Goal: Book appointment/travel/reservation

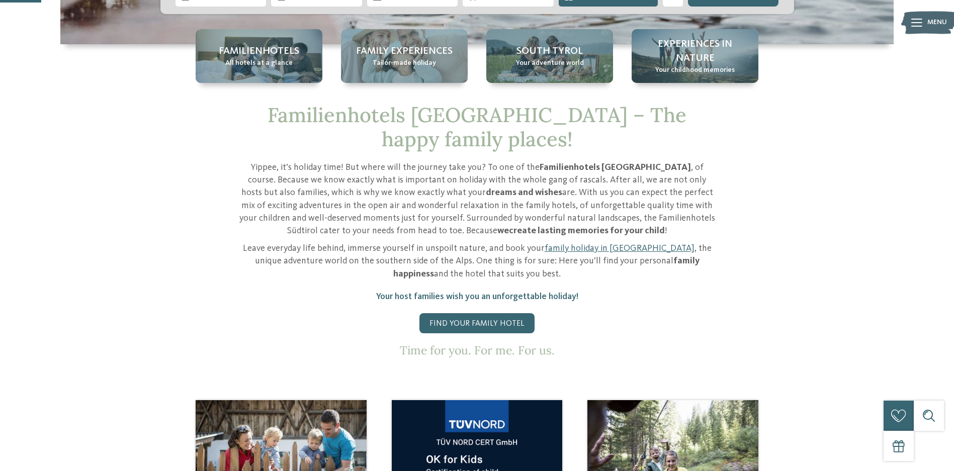
scroll to position [201, 0]
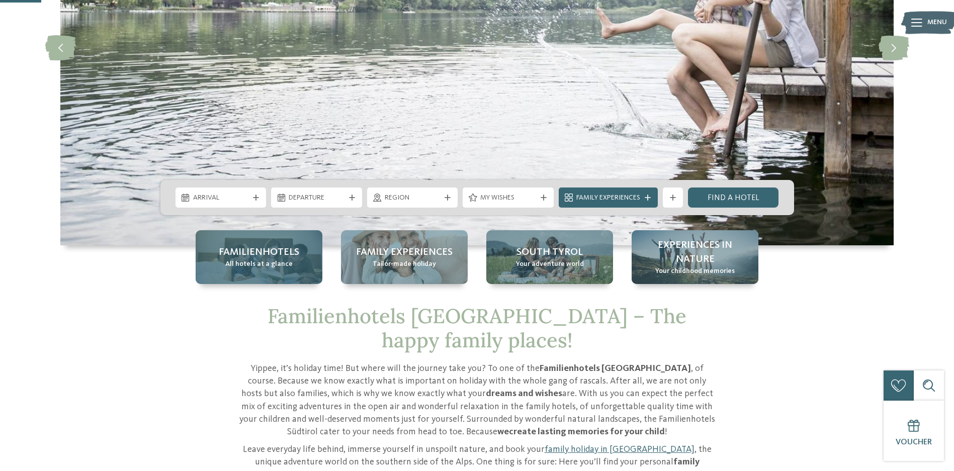
click at [275, 253] on span "Familienhotels" at bounding box center [259, 253] width 80 height 14
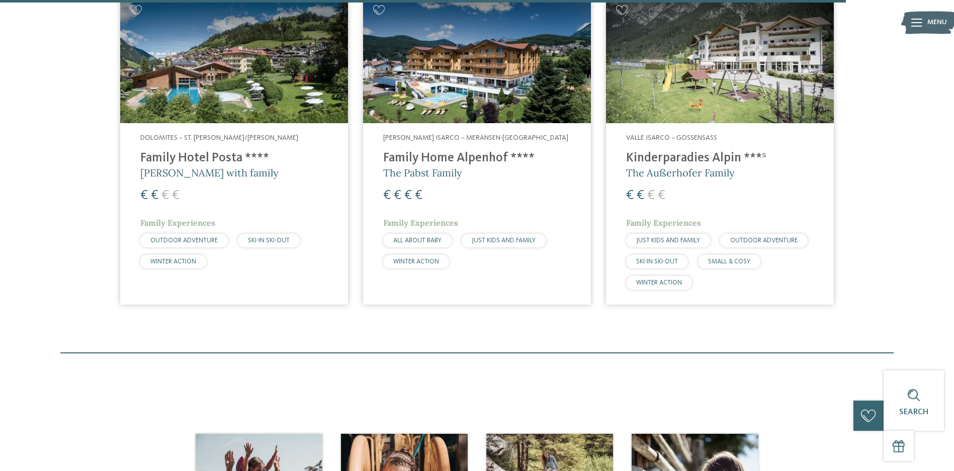
scroll to position [2968, 0]
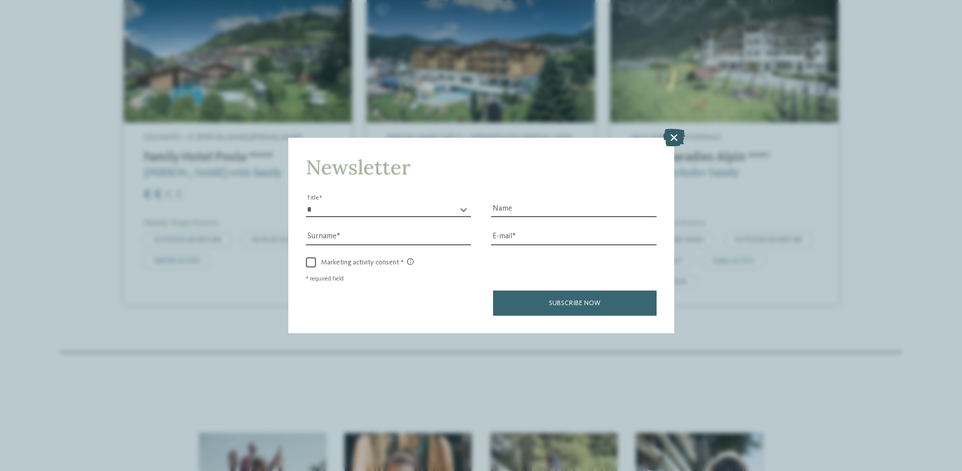
click at [671, 142] on icon at bounding box center [674, 138] width 22 height 18
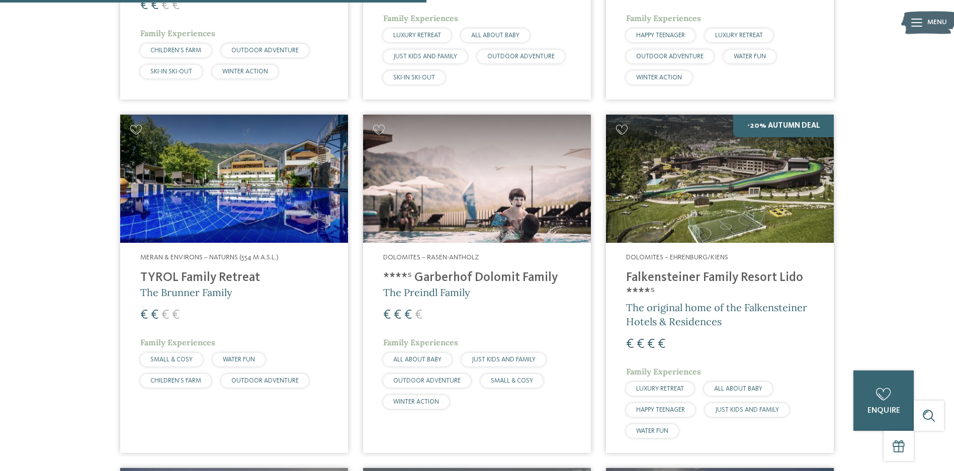
scroll to position [1459, 0]
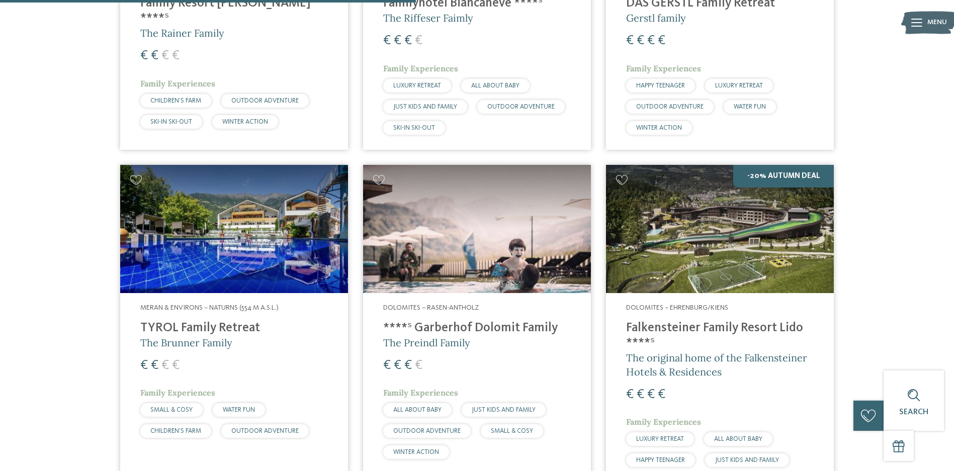
click at [662, 321] on h4 "Falkensteiner Family Resort Lido ****ˢ" at bounding box center [720, 336] width 188 height 30
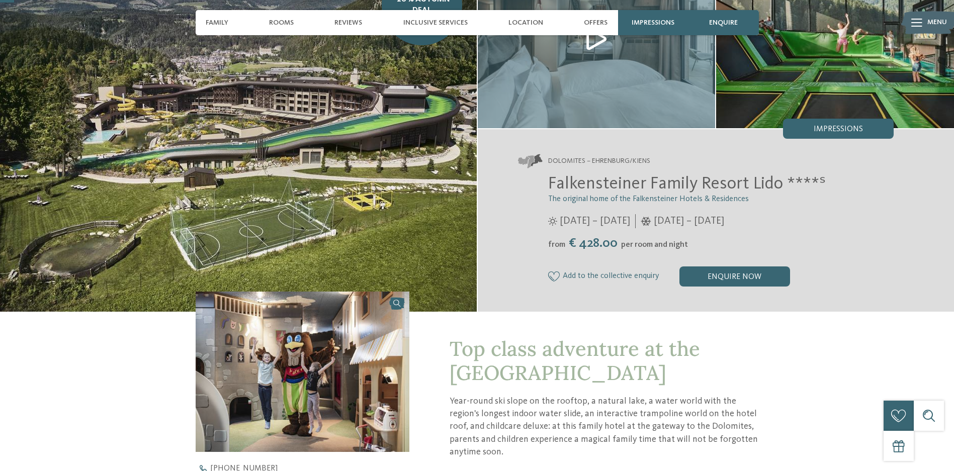
scroll to position [50, 0]
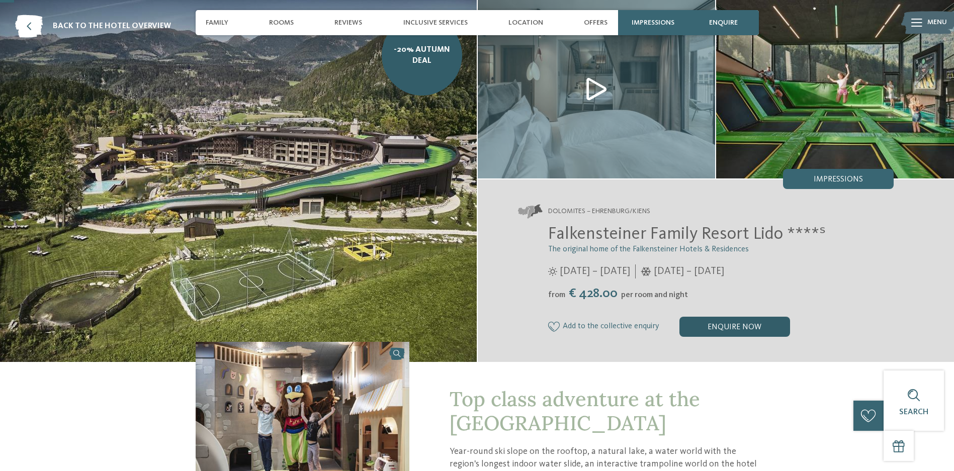
click at [724, 328] on div "enquire now" at bounding box center [735, 327] width 111 height 20
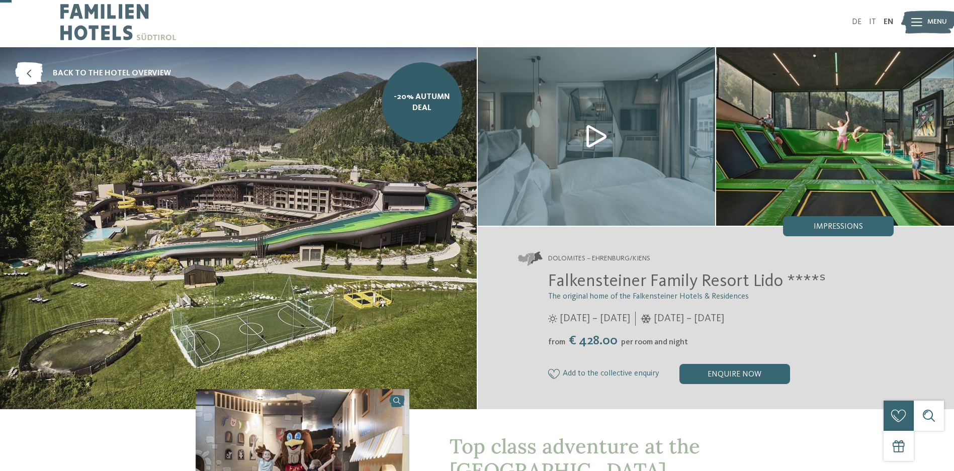
scroll to position [0, 0]
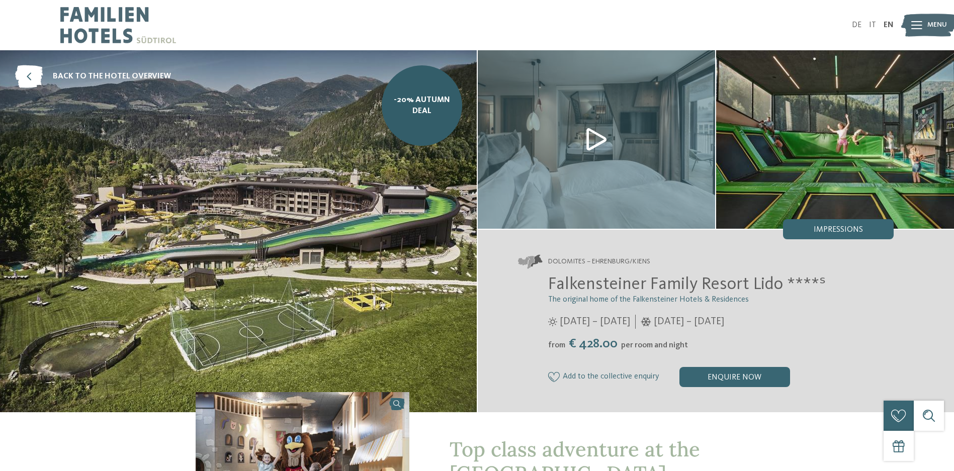
drag, startPoint x: 779, startPoint y: 286, endPoint x: 498, endPoint y: 285, distance: 281.7
click at [498, 285] on div "Dolomites – Ehrenburg/Kiens Falkensteiner Family Resort Lido ****ˢ The original…" at bounding box center [716, 321] width 477 height 183
